Goal: Task Accomplishment & Management: Manage account settings

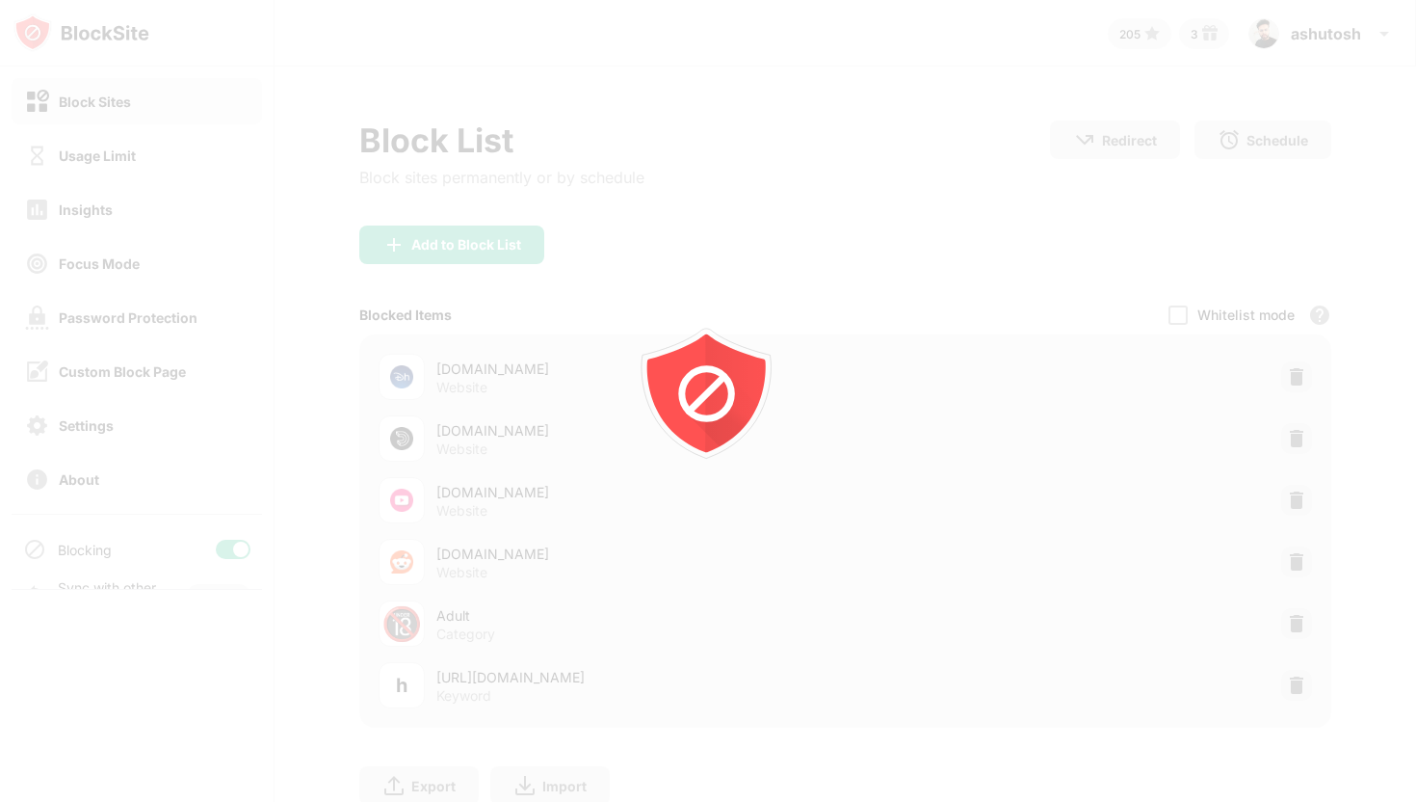
click at [301, 37] on div at bounding box center [708, 401] width 1416 height 802
